Goal: Task Accomplishment & Management: Use online tool/utility

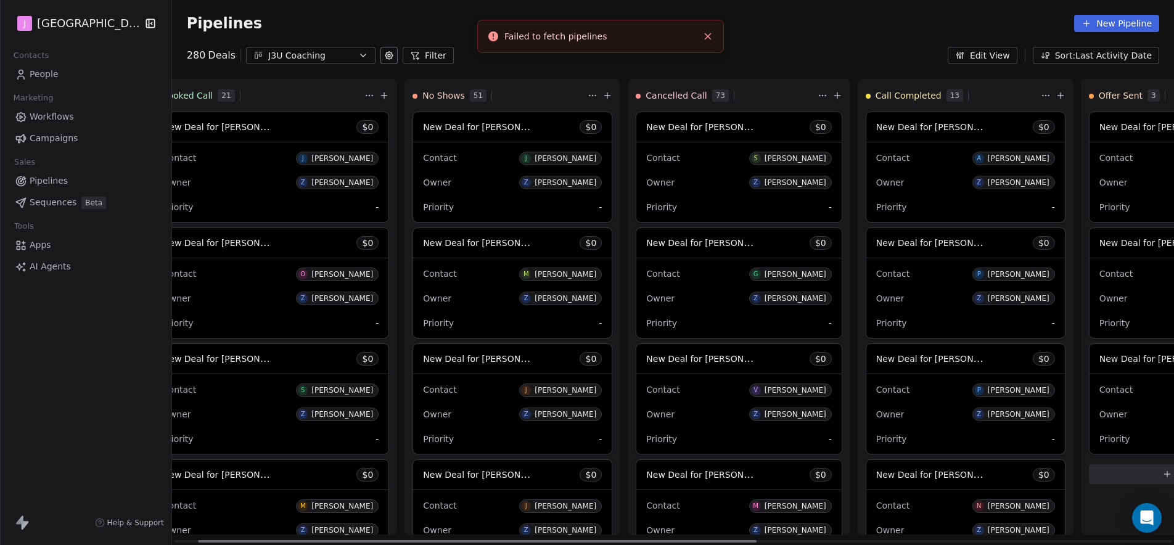
scroll to position [1484, 0]
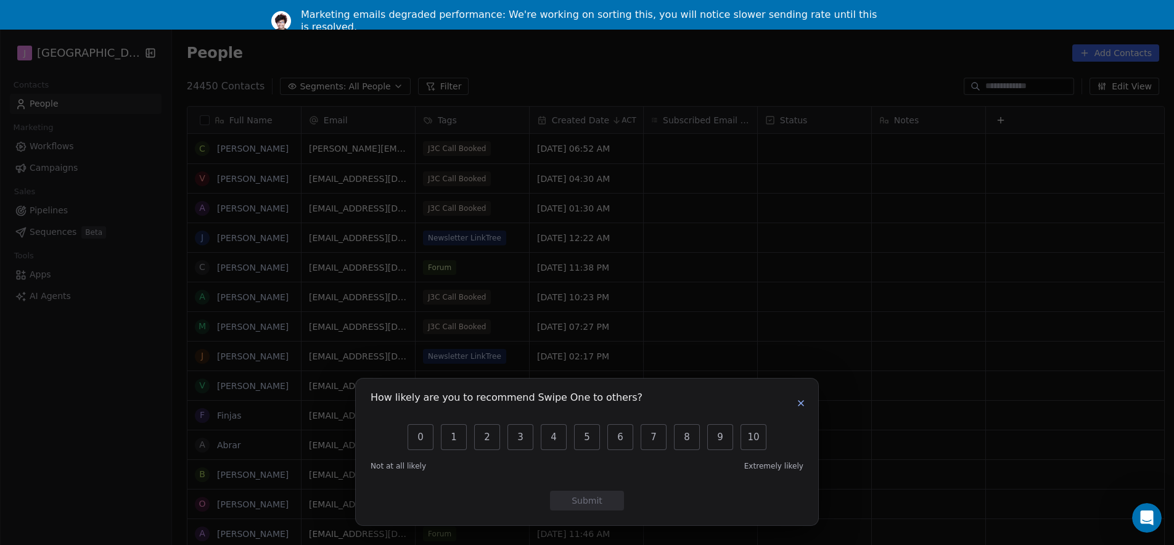
click at [807, 404] on button "button" at bounding box center [801, 403] width 15 height 15
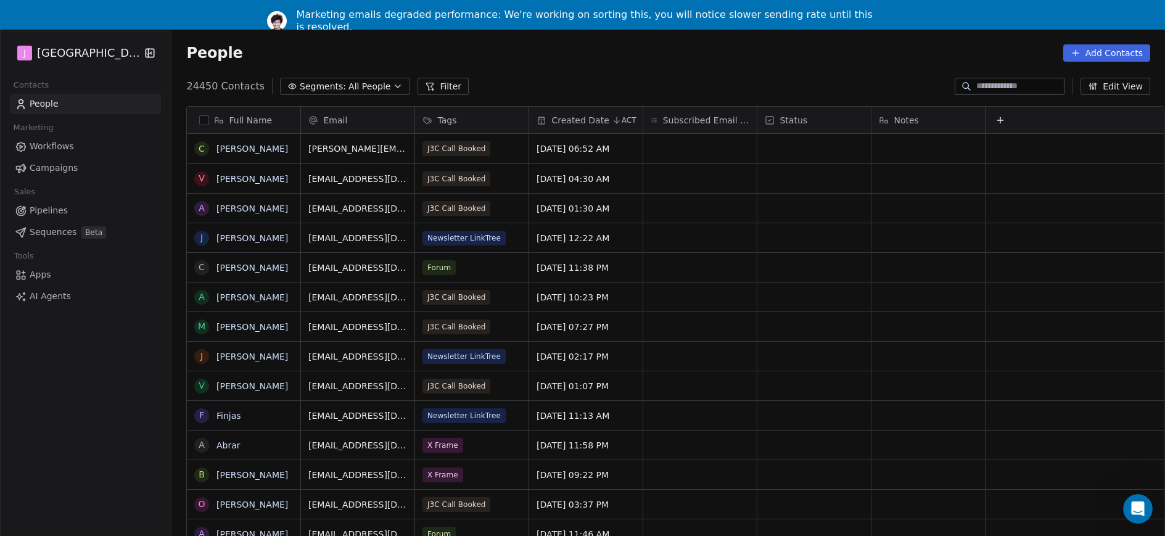
click at [63, 208] on span "Pipelines" at bounding box center [49, 210] width 38 height 13
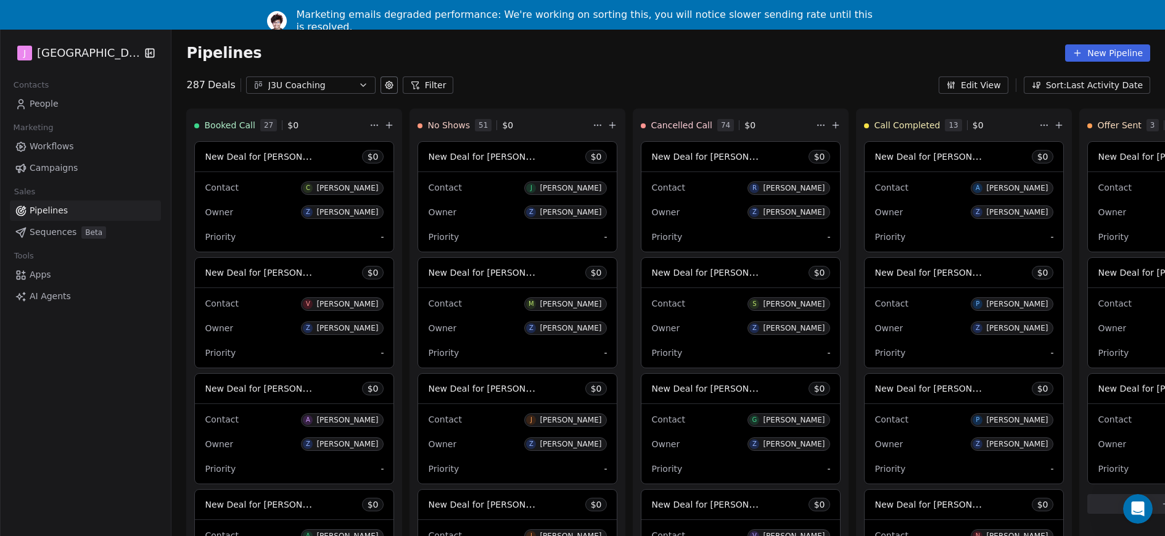
drag, startPoint x: 803, startPoint y: 90, endPoint x: 663, endPoint y: 100, distance: 140.9
click at [663, 99] on div "Pipelines New Pipeline 287 Deals J3U Coaching Filter Edit View Sort: Last Activ…" at bounding box center [667, 298] width 993 height 536
click at [500, 176] on div "Booked Call 27 $ 0 New Deal for [PERSON_NAME] $ 0 Contact C [PERSON_NAME] Owner…" at bounding box center [1078, 337] width 1814 height 457
drag, startPoint x: 839, startPoint y: 273, endPoint x: 483, endPoint y: 289, distance: 356.7
click at [464, 280] on div "Booked Call 27 $ 0 New Deal for [PERSON_NAME] $ 0 Contact C [PERSON_NAME] Owner…" at bounding box center [1078, 337] width 1814 height 457
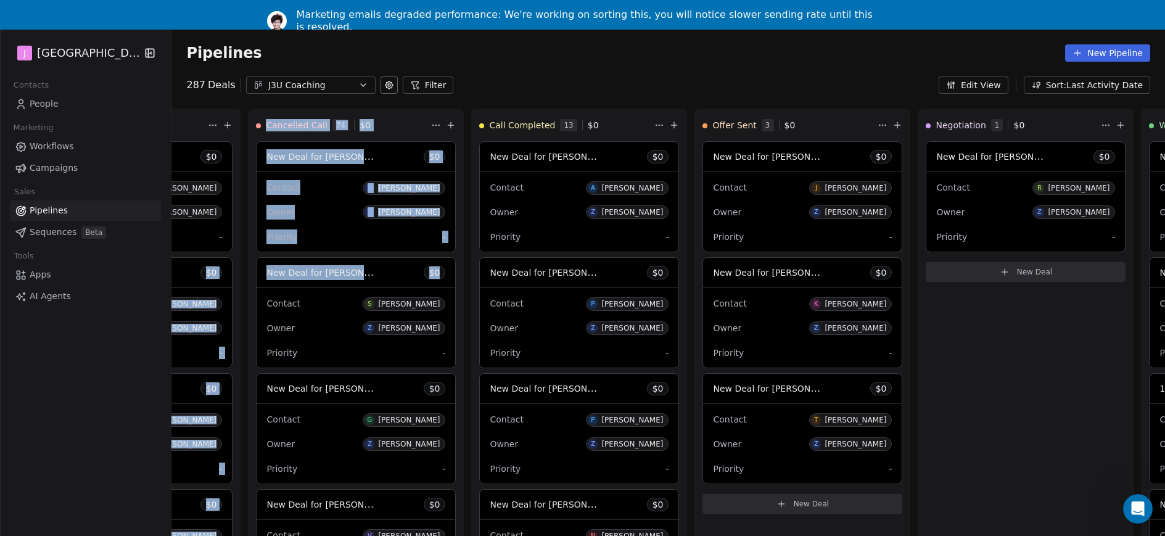
scroll to position [0, 395]
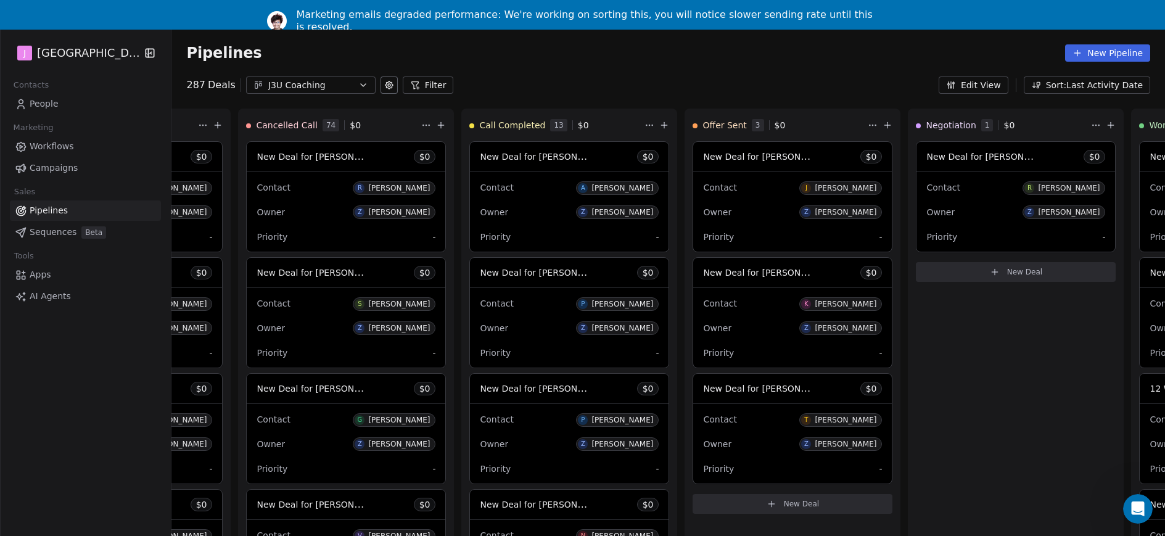
click at [1028, 359] on div "Negotiation 1 $ 0 New Deal for [PERSON_NAME] $ 0 Contact [PERSON_NAME] Owner Z …" at bounding box center [1016, 332] width 216 height 447
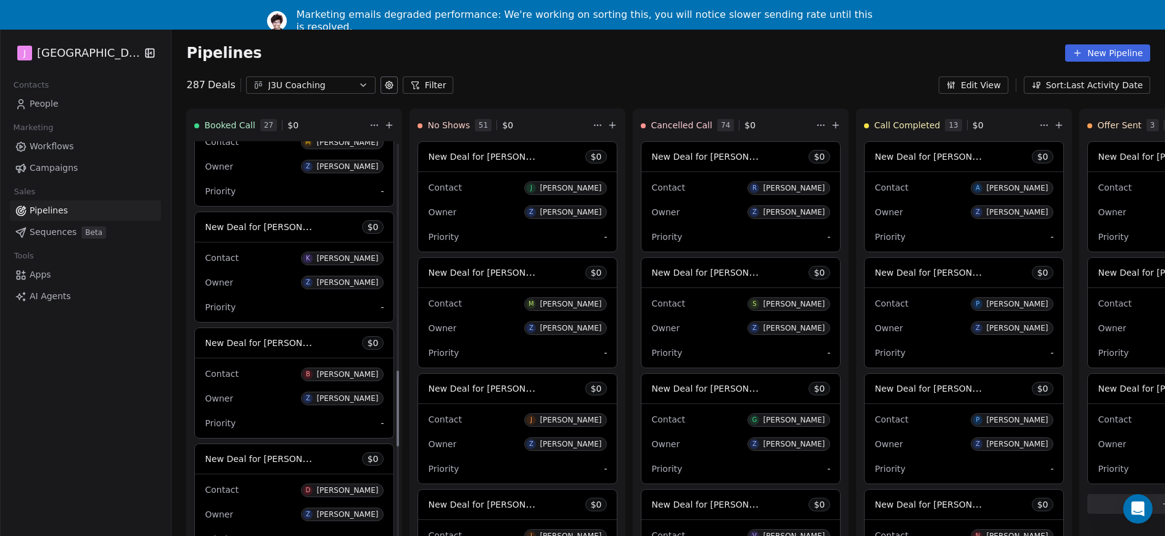
scroll to position [1267, 0]
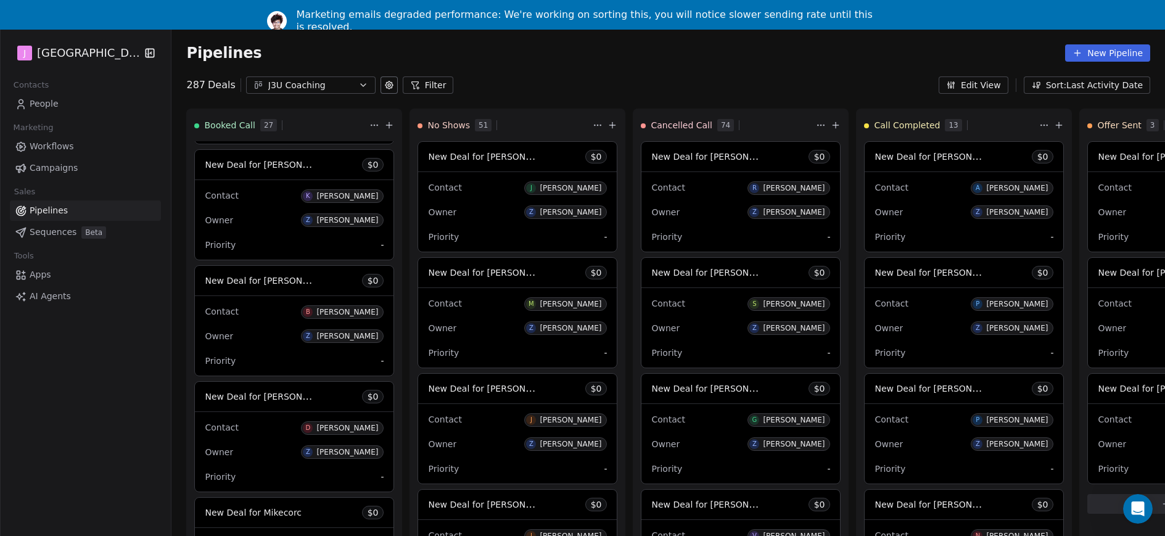
click at [265, 165] on span "New Deal for [PERSON_NAME]" at bounding box center [270, 164] width 130 height 12
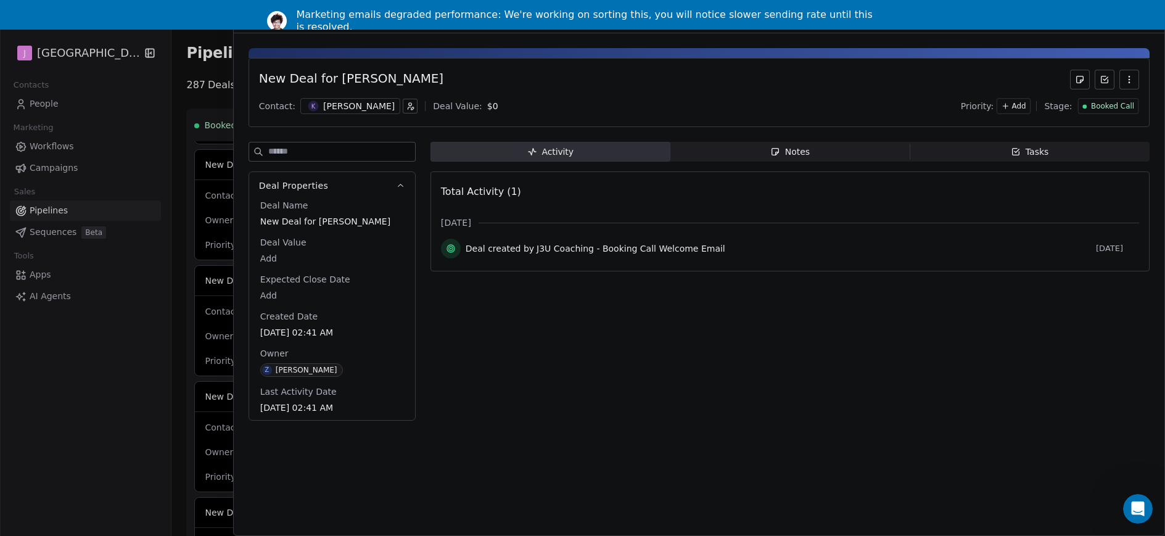
click at [1107, 113] on div "Booked Call" at bounding box center [1107, 106] width 61 height 16
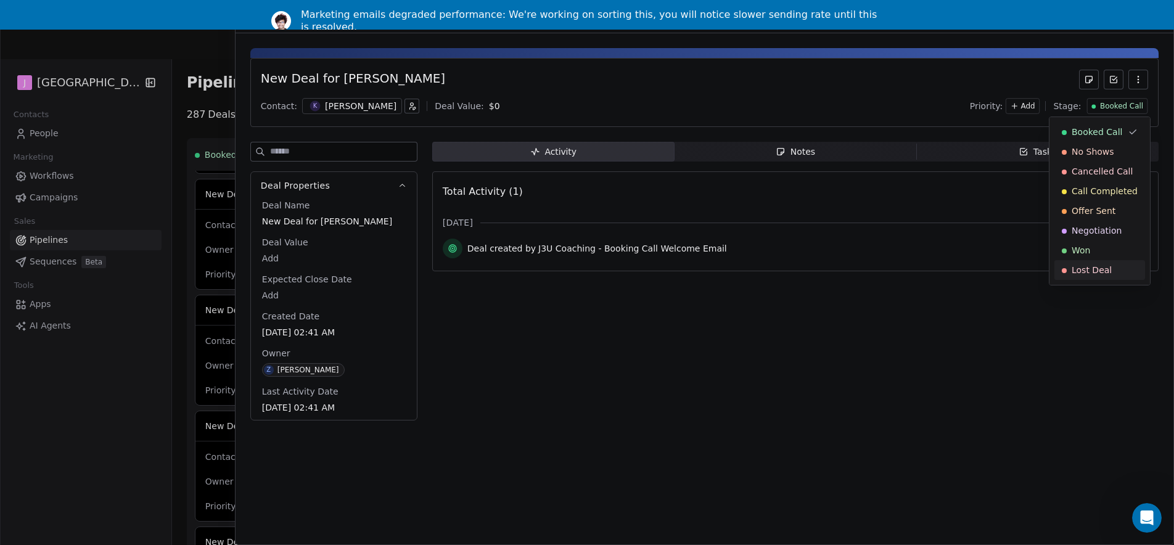
click at [1106, 275] on span "Lost Deal" at bounding box center [1092, 270] width 40 height 12
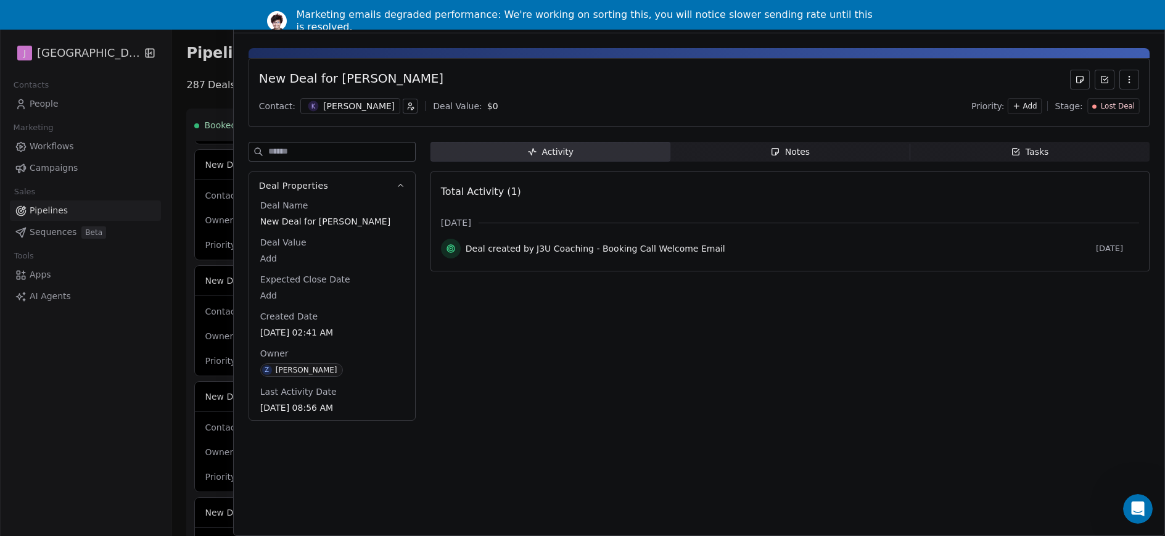
click at [63, 216] on div at bounding box center [582, 268] width 1165 height 536
click at [60, 208] on div at bounding box center [582, 268] width 1165 height 536
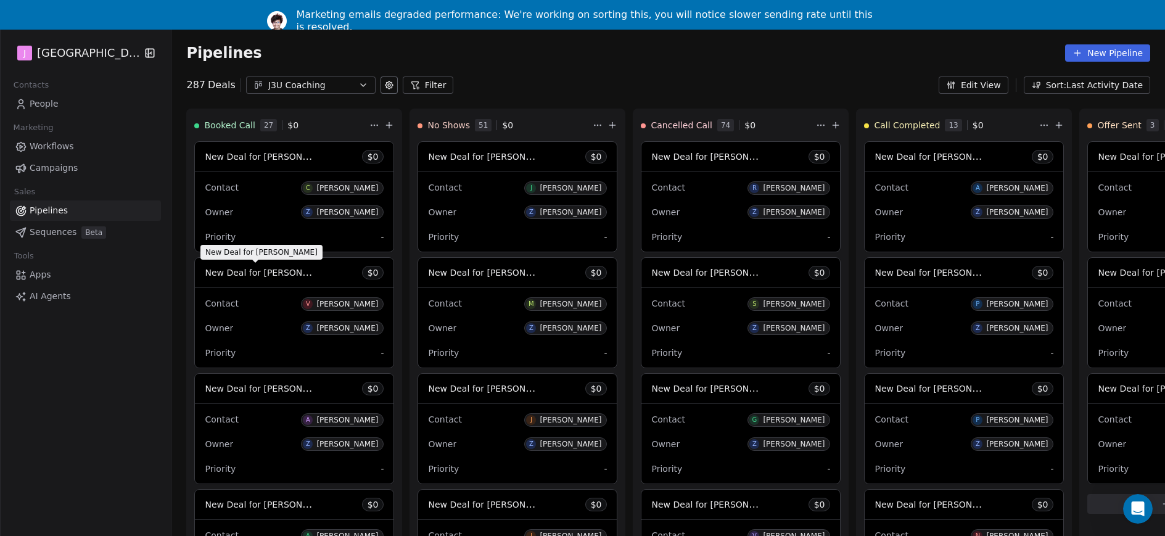
click at [269, 271] on span "New Deal for [PERSON_NAME]" at bounding box center [270, 272] width 130 height 12
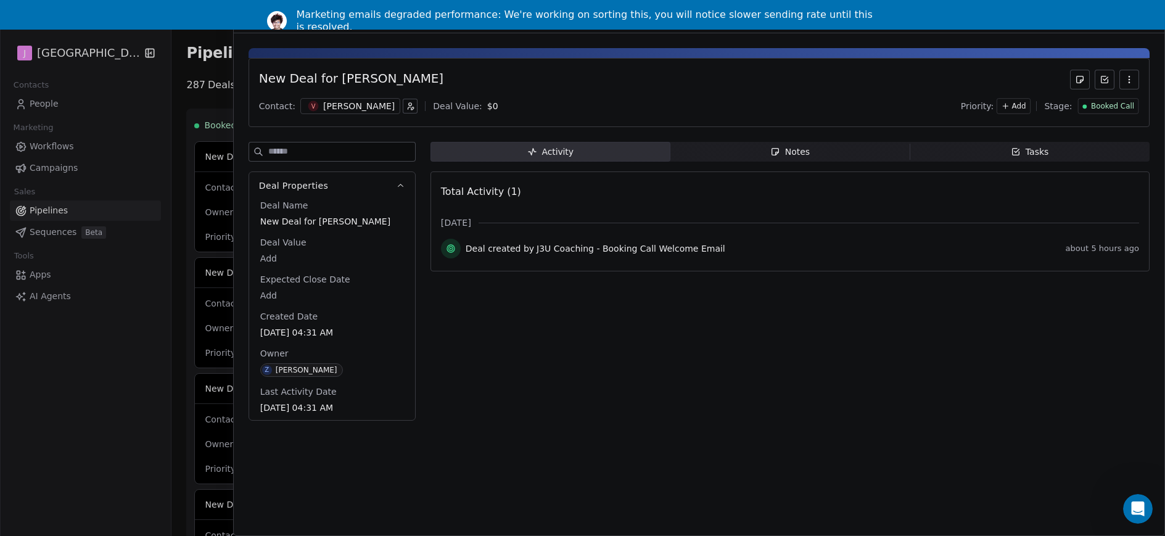
click at [1105, 108] on span "Booked Call" at bounding box center [1112, 106] width 43 height 10
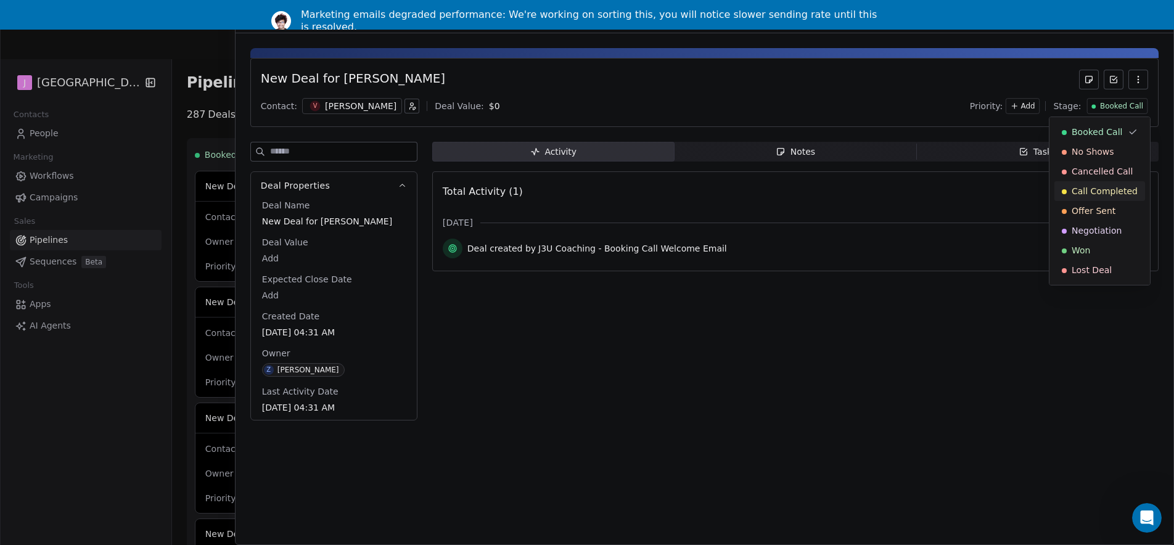
click at [1104, 193] on span "Call Completed" at bounding box center [1105, 191] width 66 height 12
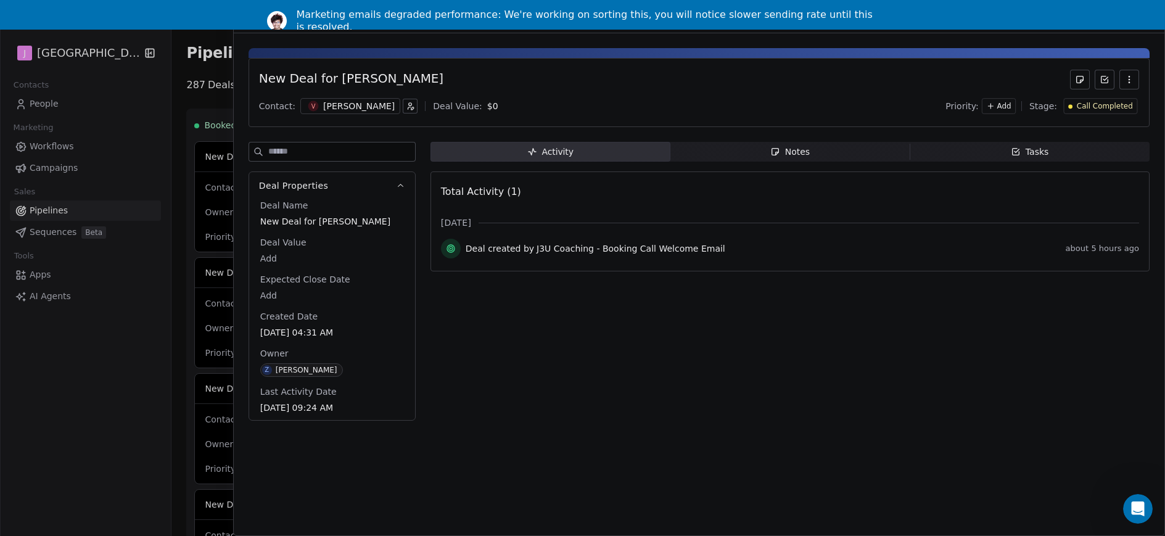
click at [200, 91] on div at bounding box center [582, 268] width 1165 height 536
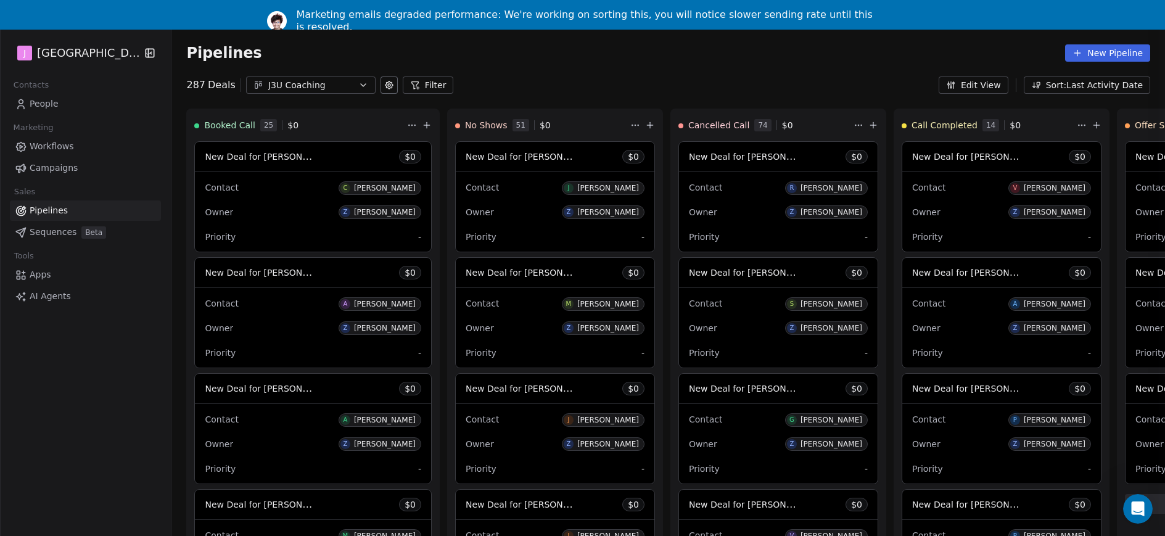
click at [163, 96] on div at bounding box center [582, 268] width 1165 height 536
